Goal: Check status: Check status

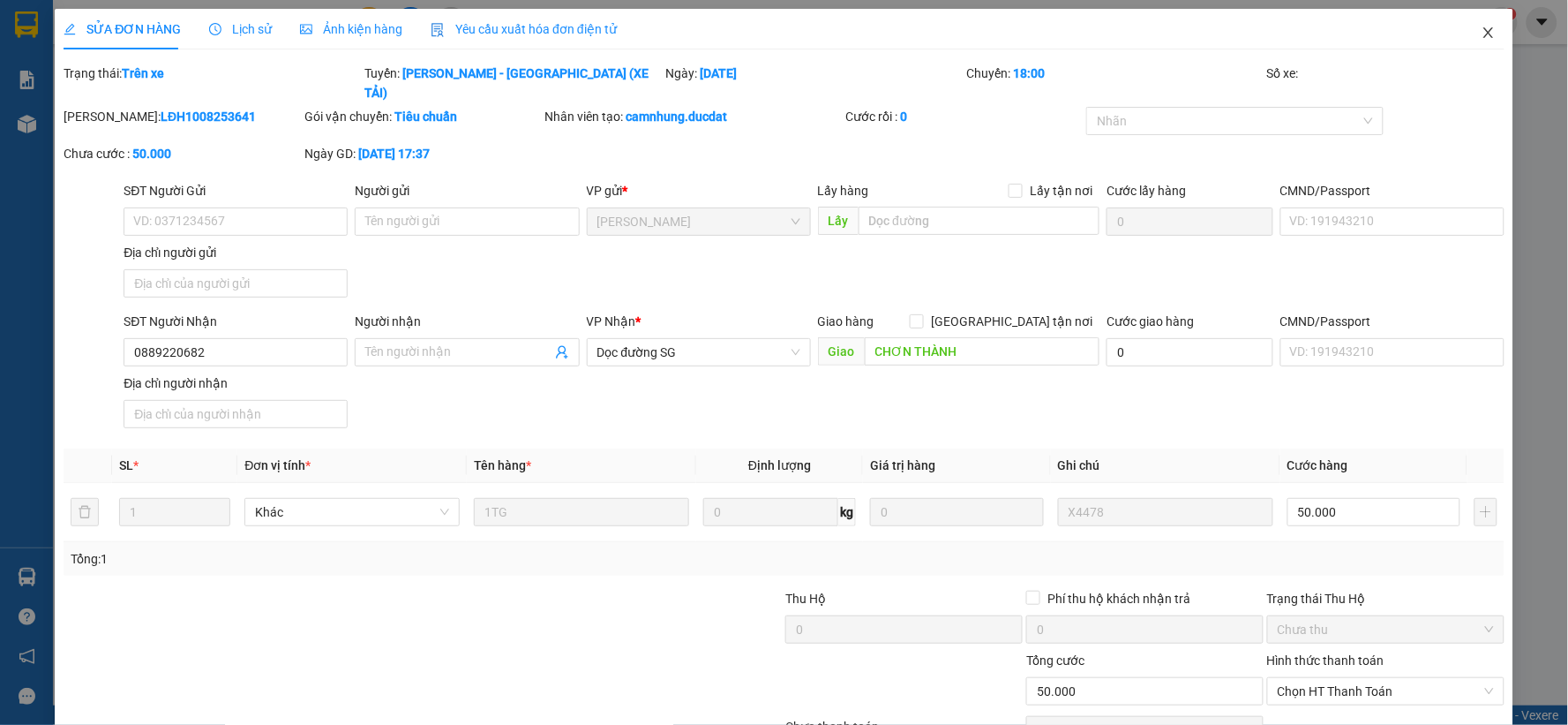
click at [1484, 28] on span "Close" at bounding box center [1488, 33] width 50 height 50
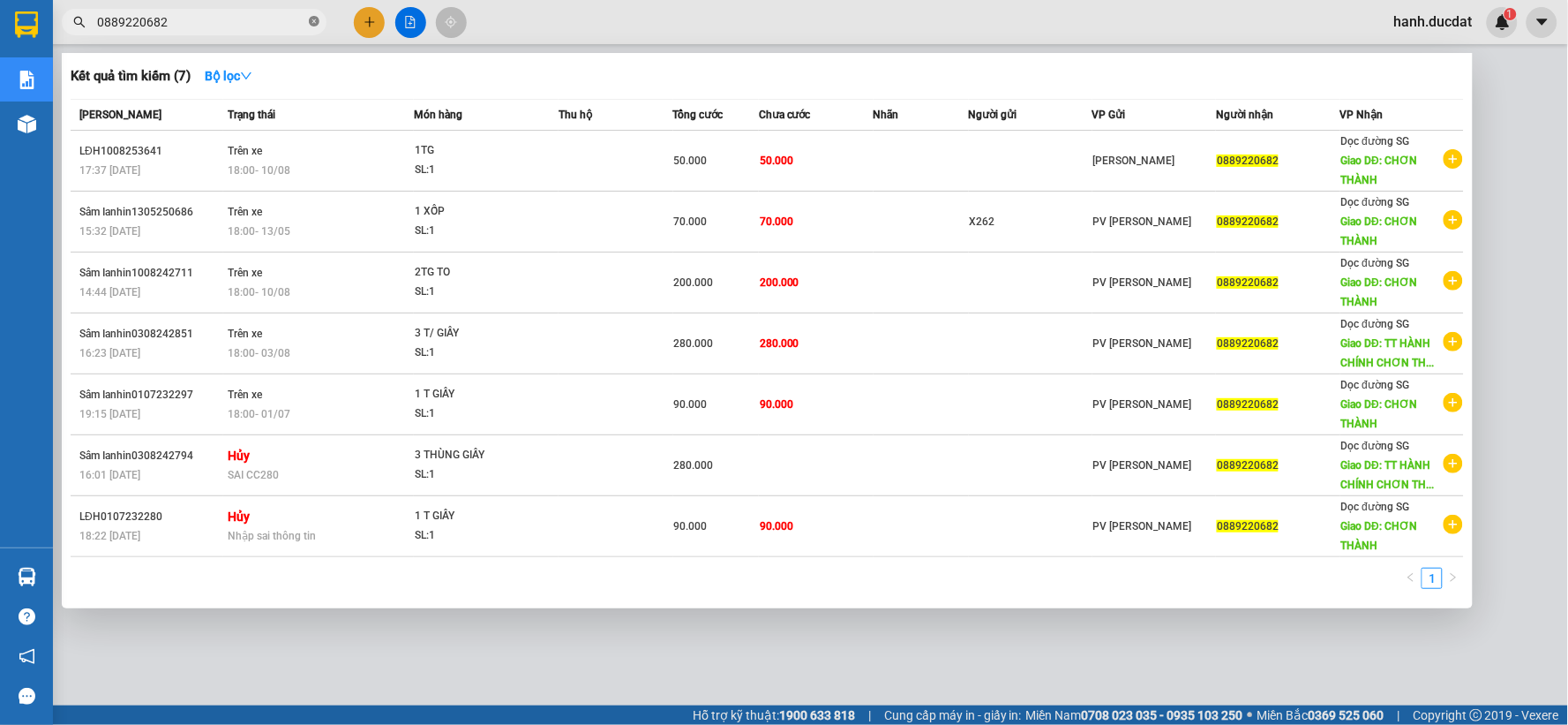
click at [314, 24] on icon "close-circle" at bounding box center [315, 22] width 11 height 11
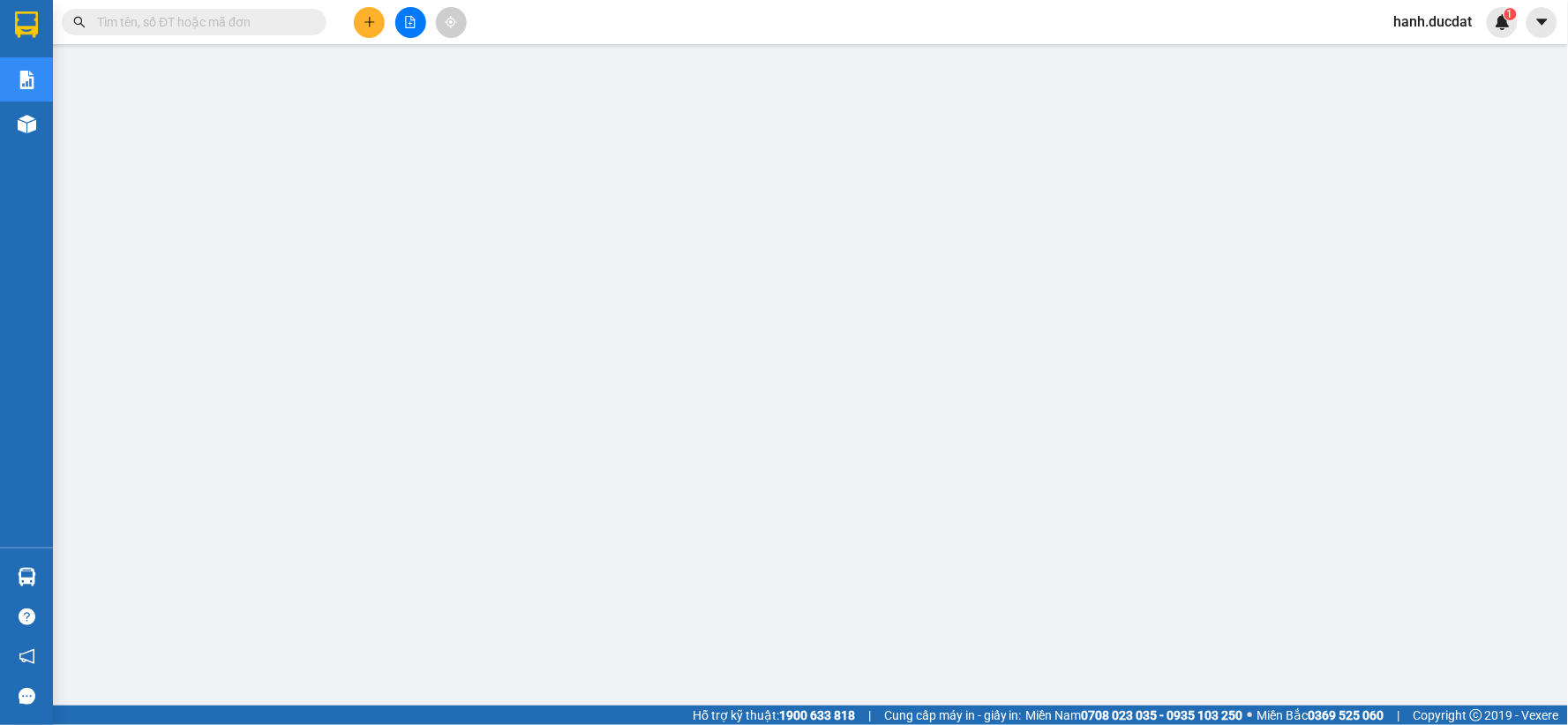
click at [251, 18] on input "text" at bounding box center [201, 22] width 208 height 19
paste input "989454879"
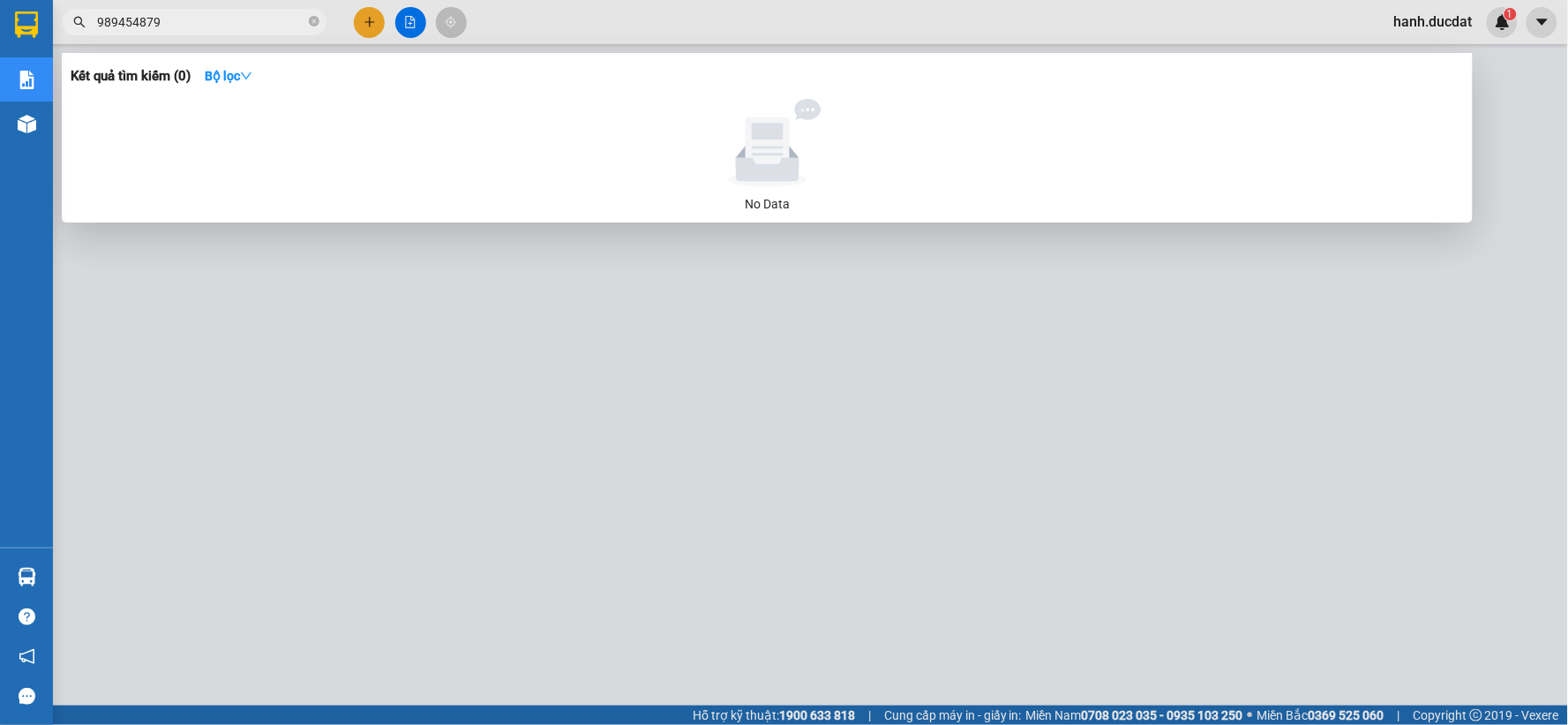
click at [94, 23] on span "989454879" at bounding box center [193, 22] width 265 height 26
click at [98, 24] on input "989454879" at bounding box center [201, 22] width 208 height 19
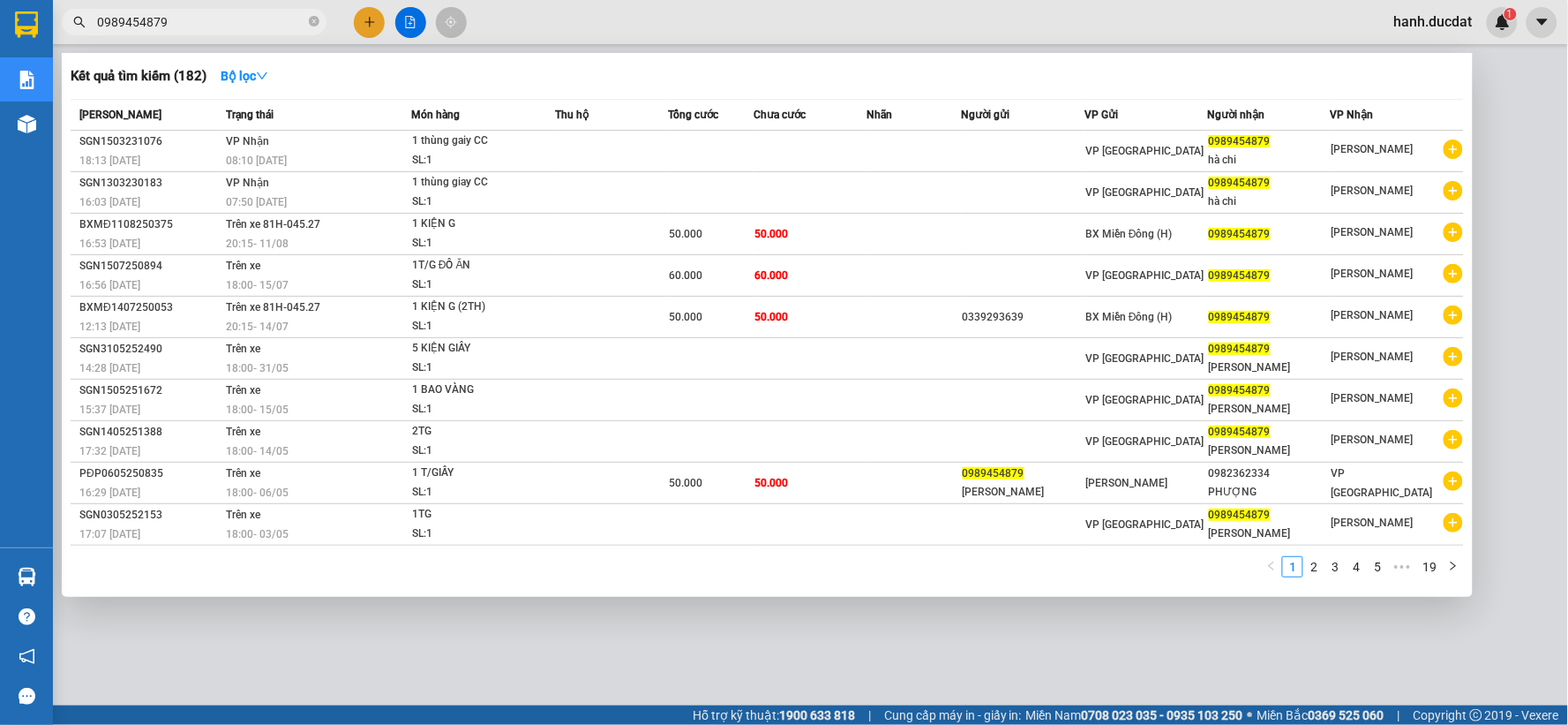
type input "0989454879"
click at [315, 26] on icon "close-circle" at bounding box center [315, 22] width 11 height 11
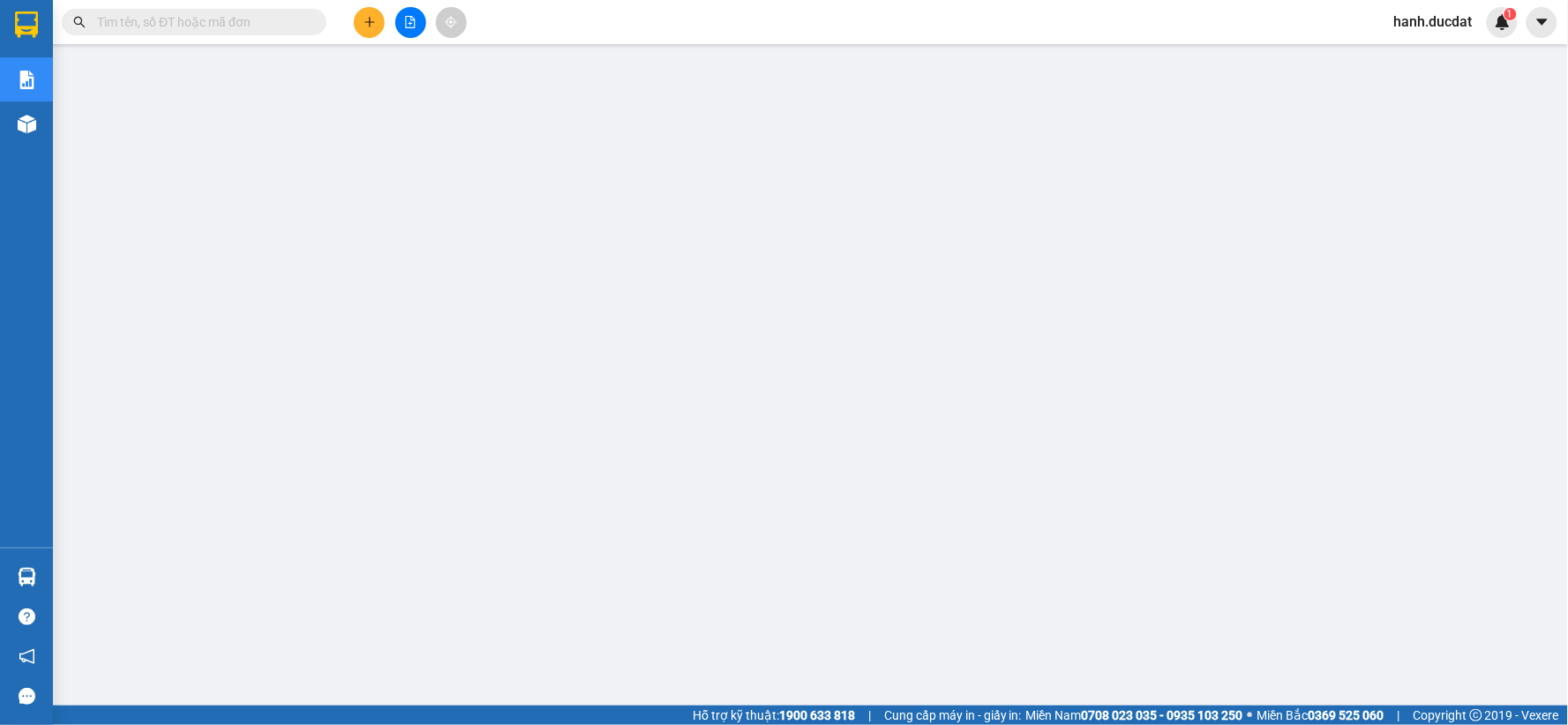
click at [233, 27] on input "text" at bounding box center [201, 22] width 208 height 19
paste input "356888755"
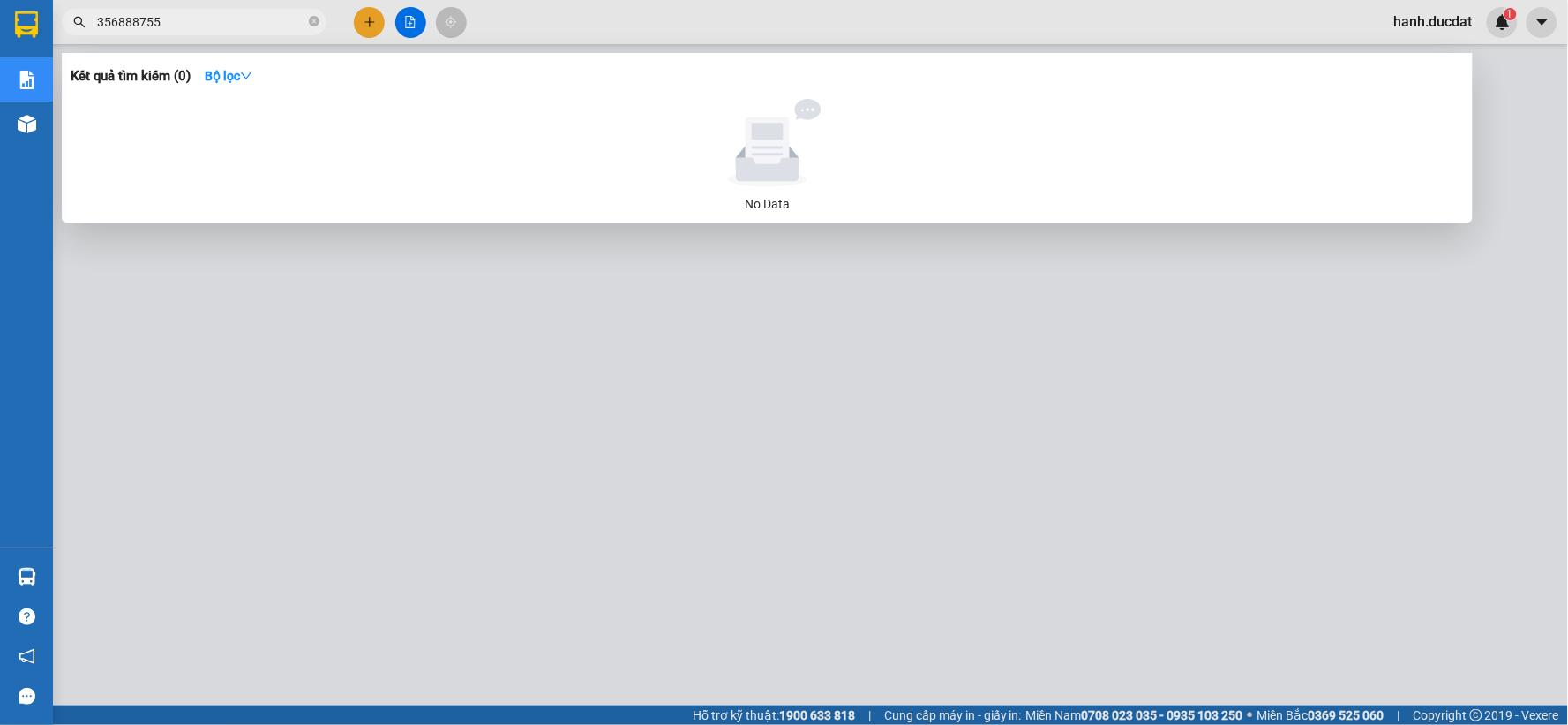
click at [97, 27] on input "356888755" at bounding box center [201, 22] width 208 height 19
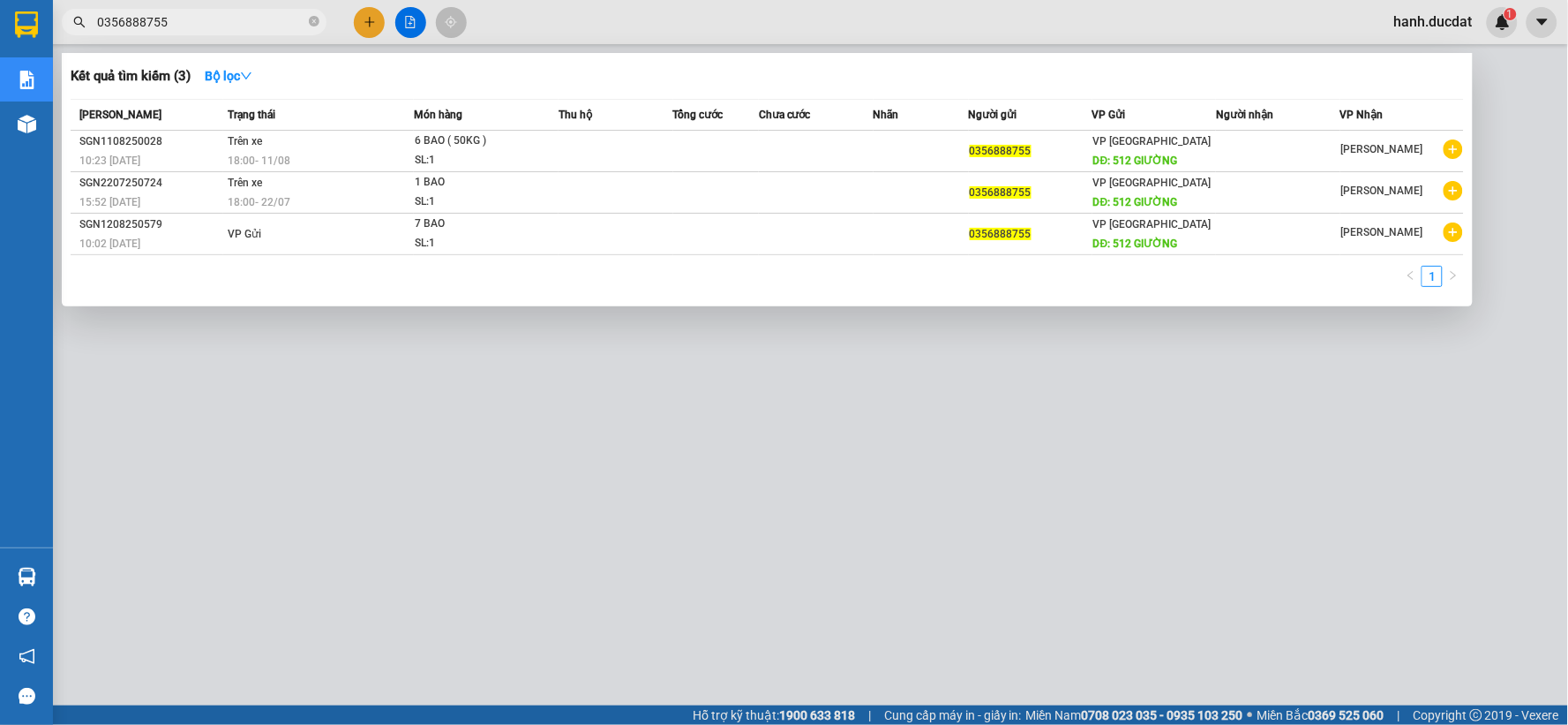
type input "0356888755"
